Goal: Check status: Check status

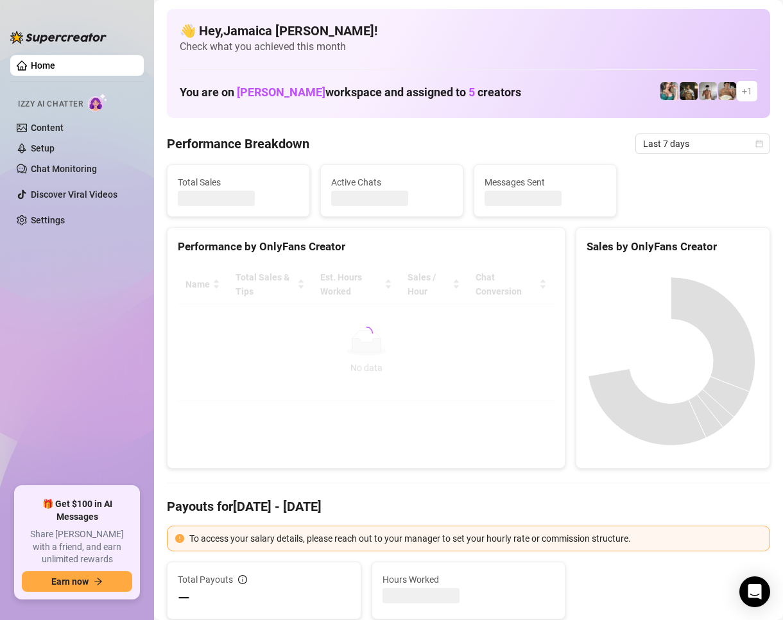
drag, startPoint x: 651, startPoint y: 148, endPoint x: 652, endPoint y: 156, distance: 8.4
click at [651, 148] on span "Last 7 days" at bounding box center [702, 143] width 119 height 19
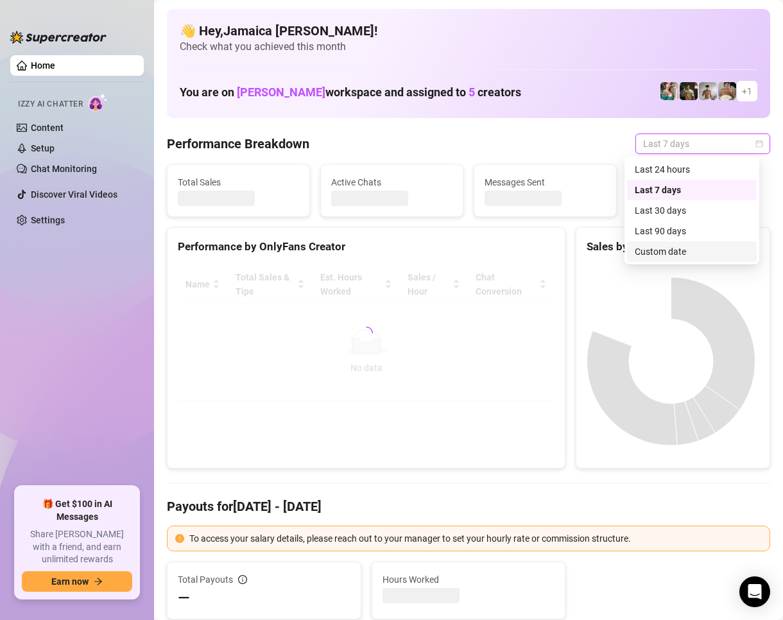
click at [653, 251] on div "Custom date" at bounding box center [692, 251] width 114 height 14
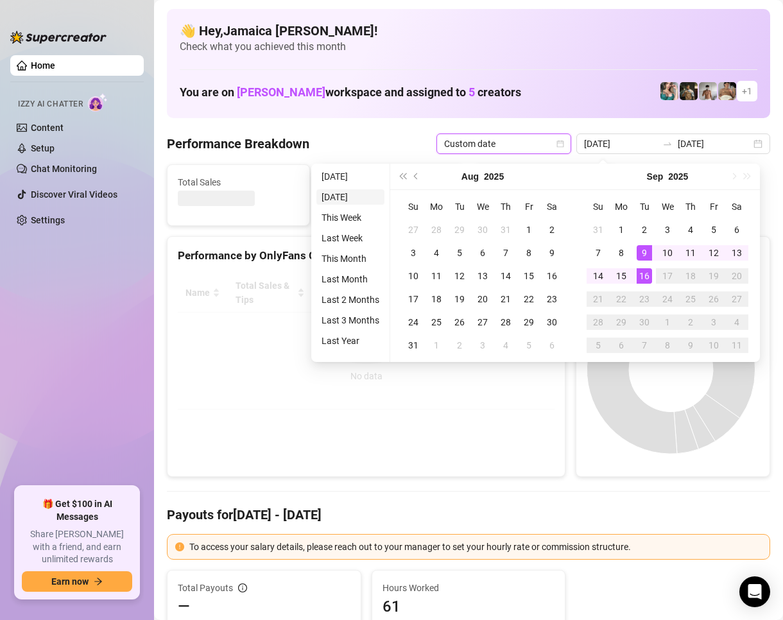
type input "[DATE]"
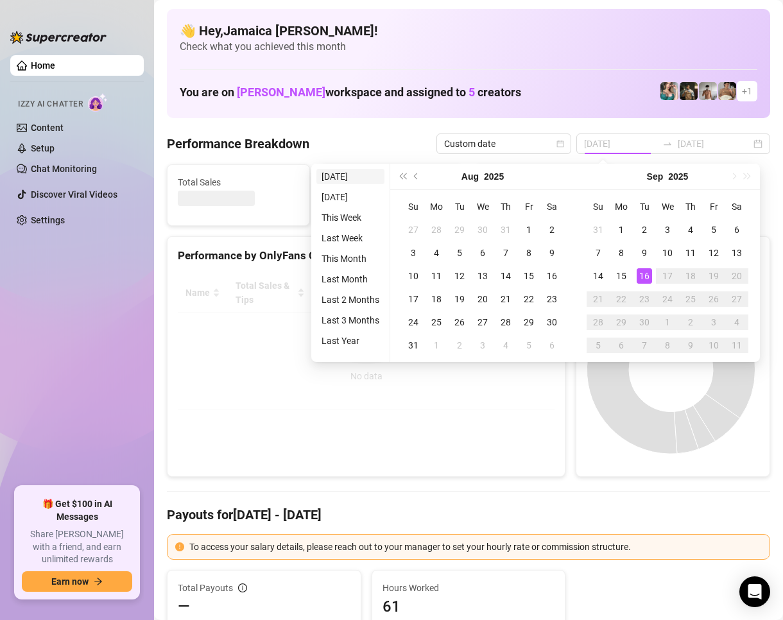
click at [346, 175] on li "[DATE]" at bounding box center [350, 176] width 68 height 15
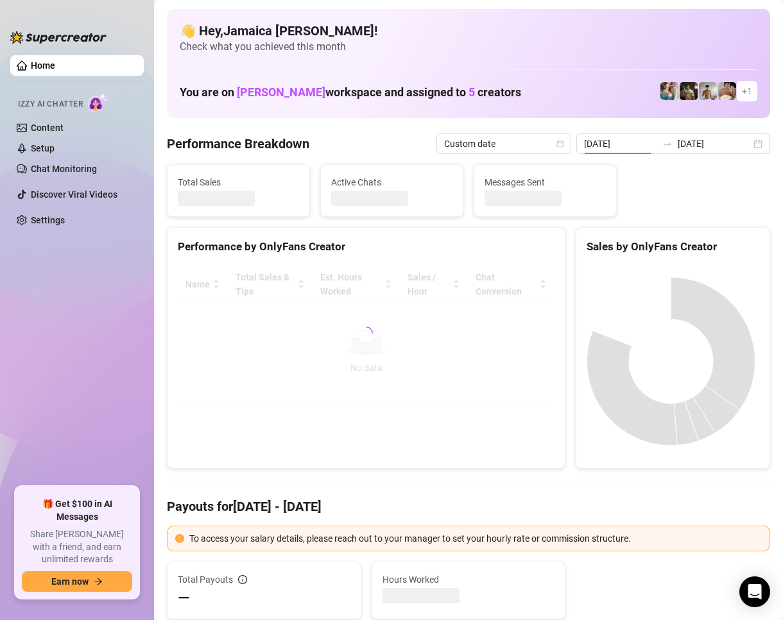
type input "[DATE]"
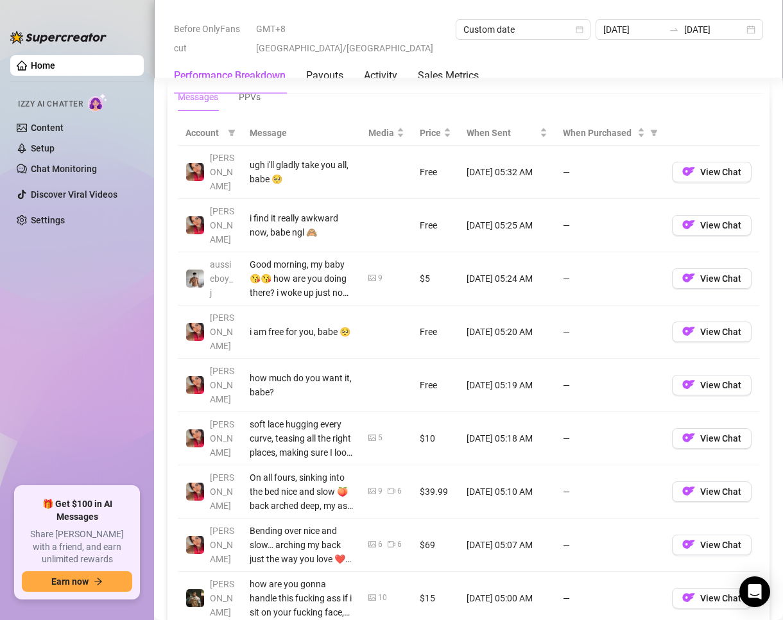
scroll to position [1091, 0]
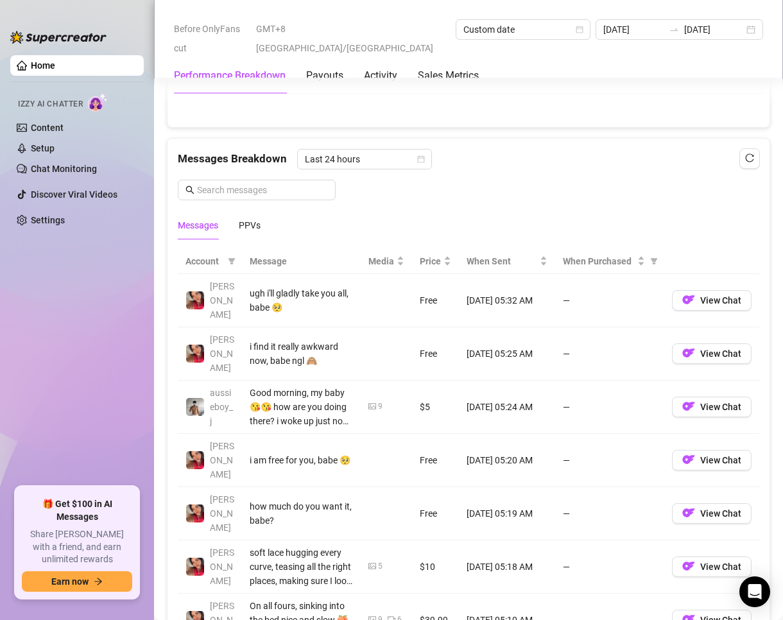
click at [237, 228] on div "Messages PPVs" at bounding box center [219, 225] width 83 height 30
click at [247, 232] on div "PPVs" at bounding box center [250, 225] width 22 height 14
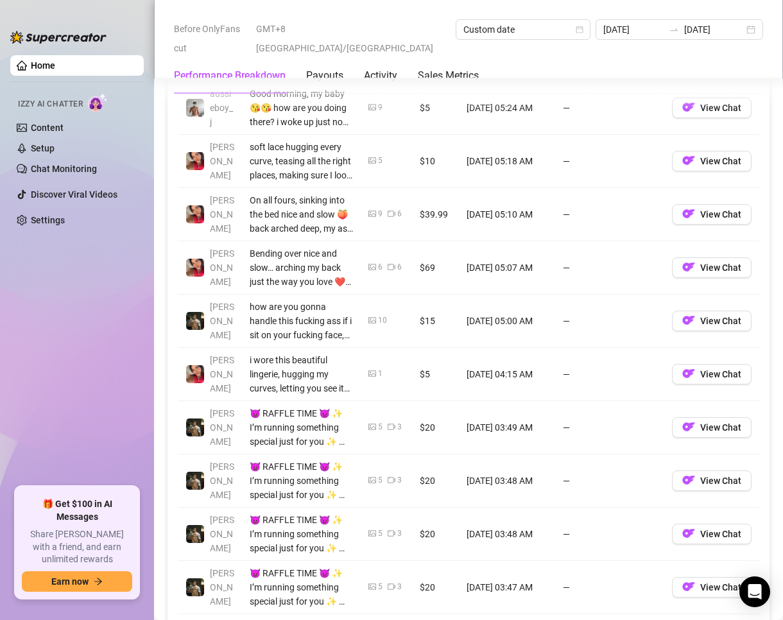
scroll to position [1219, 0]
